Goal: Check status: Check status

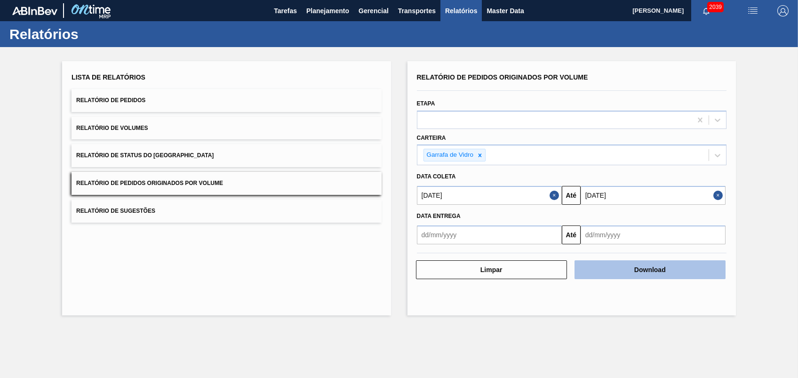
click at [621, 271] on button "Download" at bounding box center [650, 269] width 151 height 19
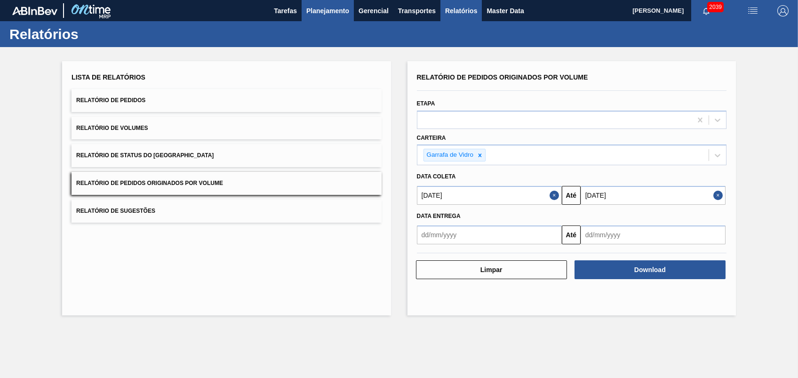
click at [320, 9] on span "Planejamento" at bounding box center [327, 10] width 43 height 11
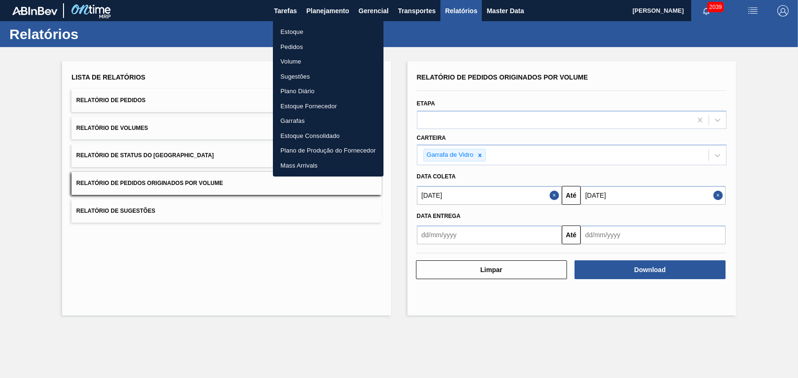
click at [290, 51] on li "Pedidos" at bounding box center [328, 47] width 111 height 15
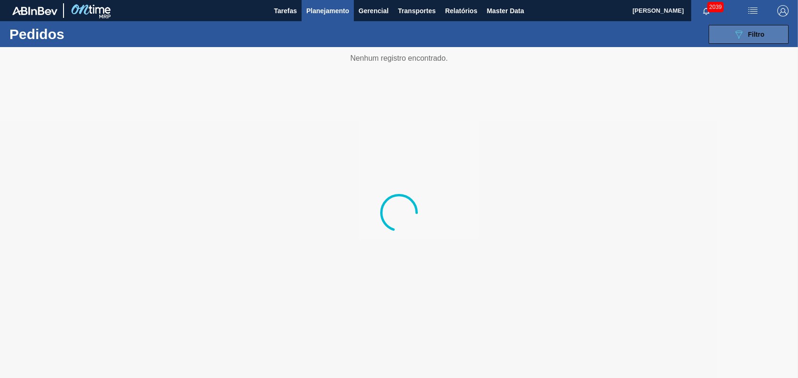
click at [716, 31] on button "089F7B8B-B2A5-4AFE-B5C0-19BA573D28AC Filtro" at bounding box center [749, 34] width 80 height 19
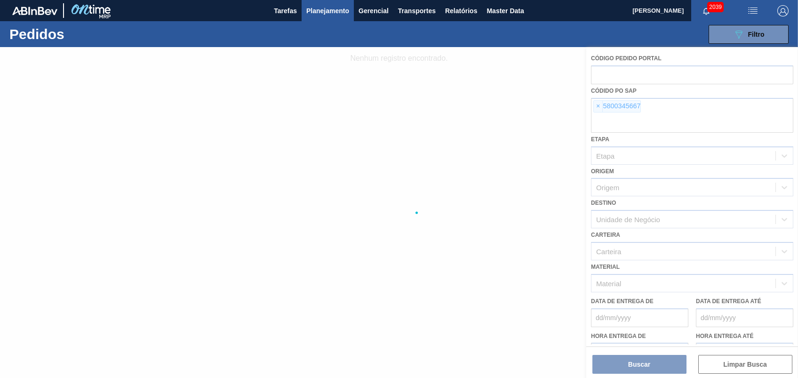
click at [596, 106] on div at bounding box center [399, 212] width 798 height 331
click at [599, 106] on div at bounding box center [399, 212] width 798 height 331
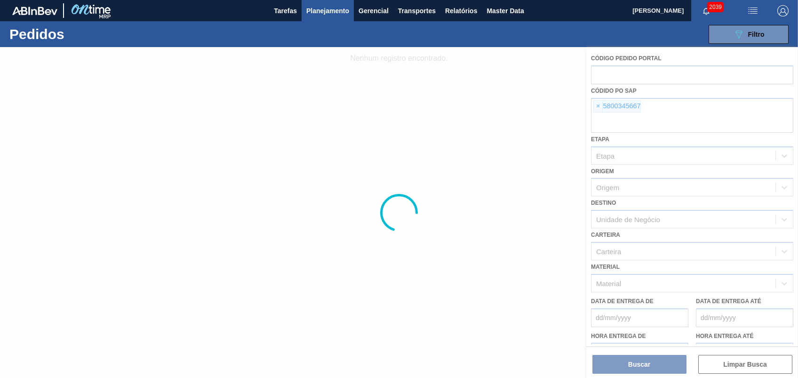
click at [599, 106] on div at bounding box center [399, 212] width 798 height 331
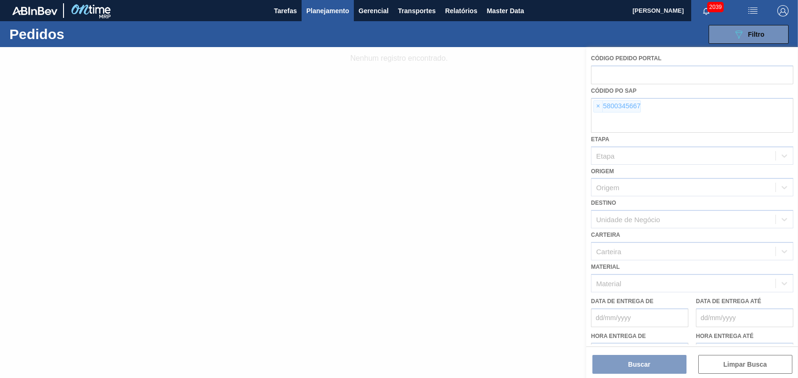
click at [599, 106] on div at bounding box center [399, 212] width 798 height 331
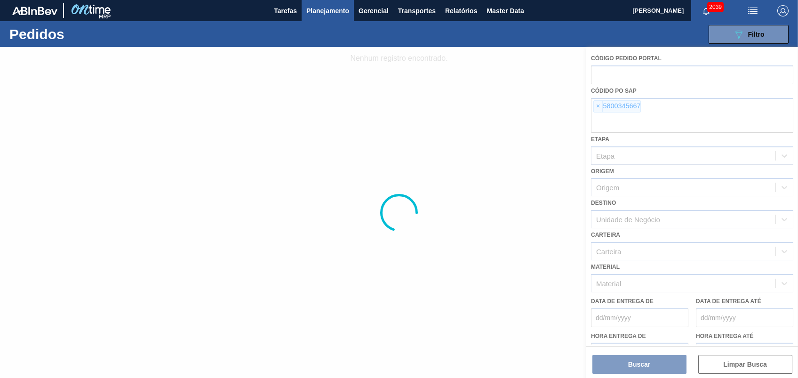
click at [599, 106] on div at bounding box center [399, 212] width 798 height 331
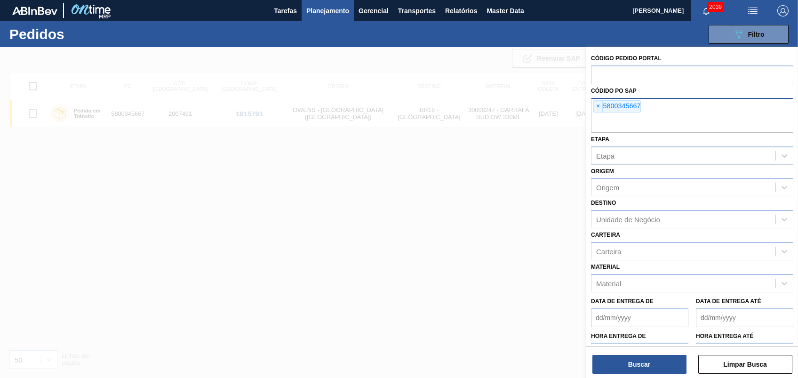
click at [594, 105] on div "× 5800345667" at bounding box center [618, 106] width 48 height 12
click at [602, 105] on span "×" at bounding box center [598, 106] width 9 height 11
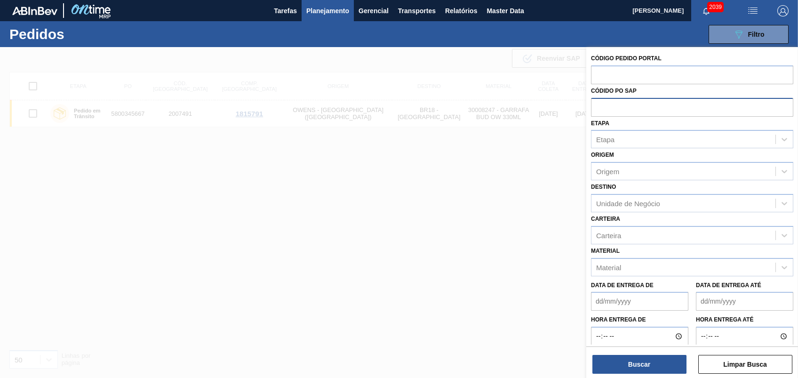
click at [611, 105] on input "text" at bounding box center [692, 107] width 202 height 18
click at [605, 108] on input "text" at bounding box center [692, 107] width 202 height 18
paste input "text"
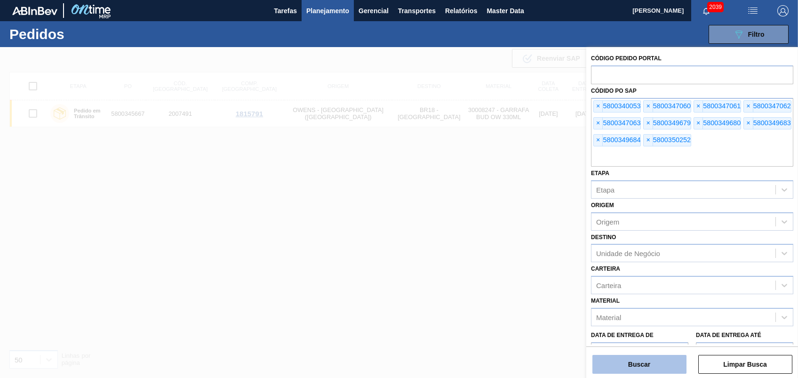
click at [636, 365] on button "Buscar" at bounding box center [640, 364] width 94 height 19
